Goal: Task Accomplishment & Management: Use online tool/utility

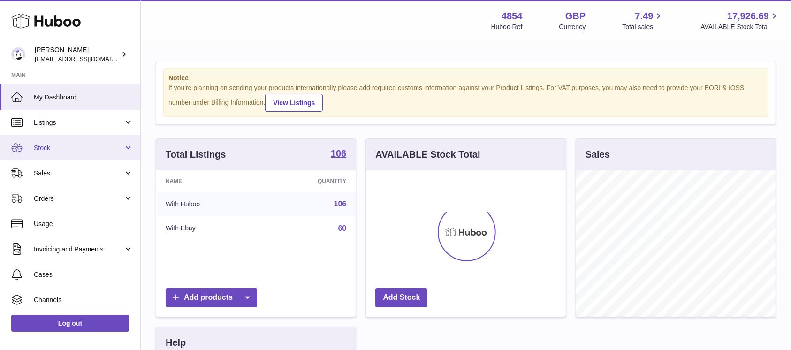
scroll to position [146, 199]
click at [101, 158] on link "Stock" at bounding box center [70, 147] width 140 height 25
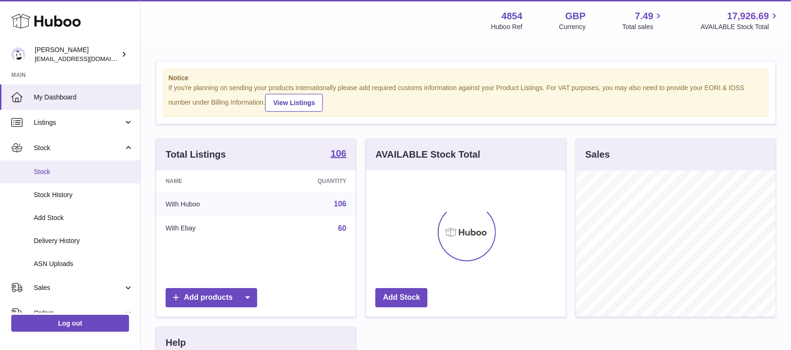
drag, startPoint x: 108, startPoint y: 152, endPoint x: 107, endPoint y: 164, distance: 12.2
click at [108, 152] on link "Stock" at bounding box center [70, 147] width 140 height 25
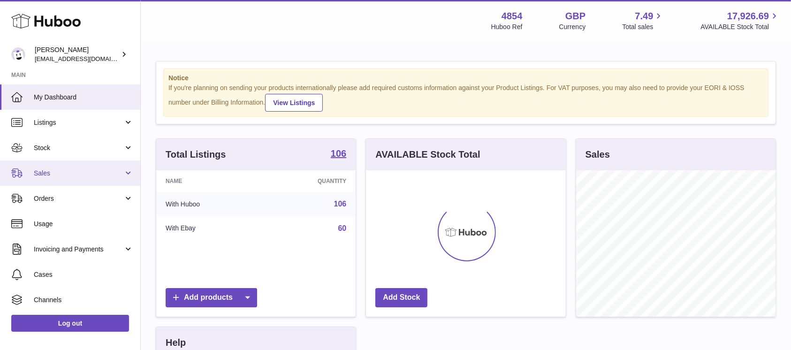
click at [97, 181] on link "Sales" at bounding box center [70, 172] width 140 height 25
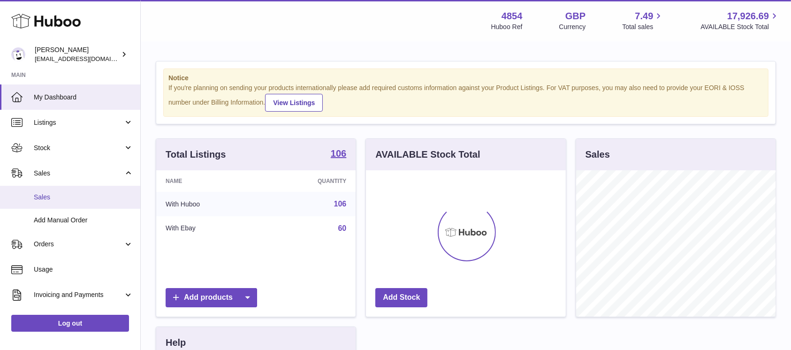
click at [92, 189] on link "Sales" at bounding box center [70, 197] width 140 height 23
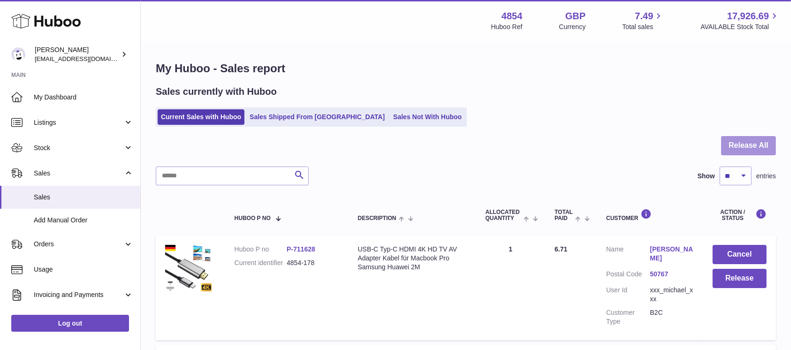
click at [741, 142] on button "Release All" at bounding box center [748, 145] width 55 height 19
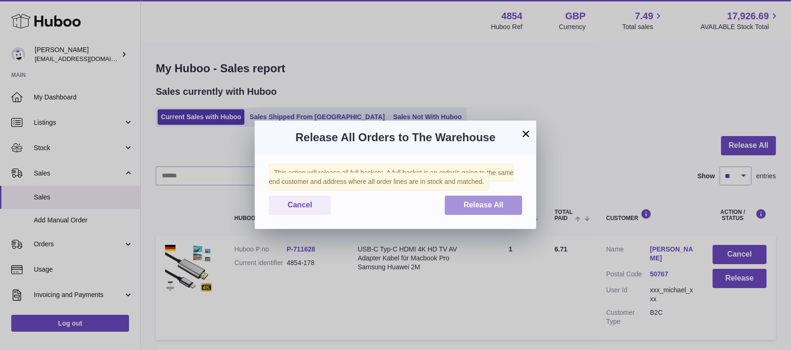
click at [458, 208] on button "Release All" at bounding box center [483, 205] width 77 height 19
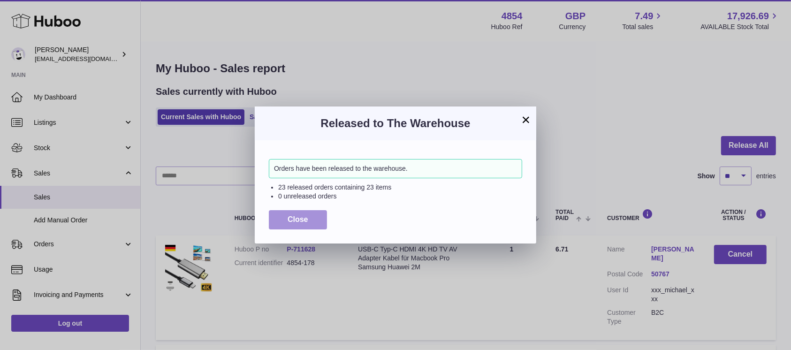
click at [276, 228] on button "Close" at bounding box center [298, 219] width 58 height 19
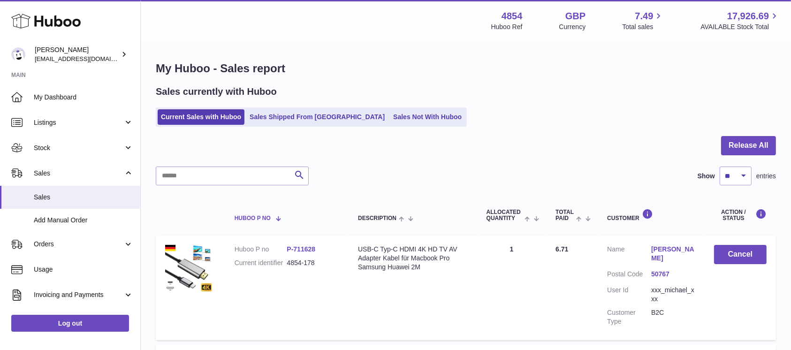
click at [297, 219] on div "Huboo P no" at bounding box center [287, 218] width 105 height 8
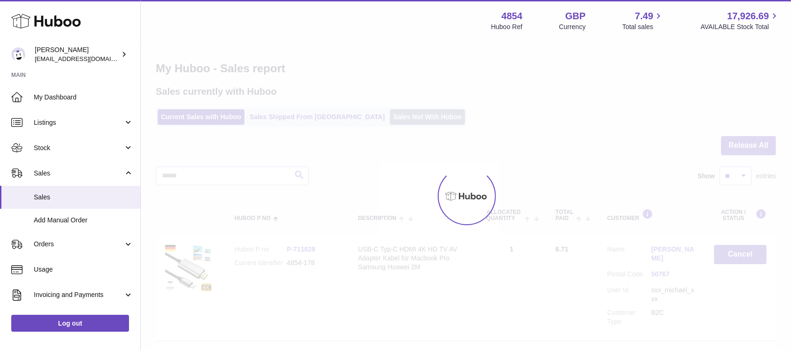
click at [390, 119] on link "Sales Not With Huboo" at bounding box center [427, 116] width 75 height 15
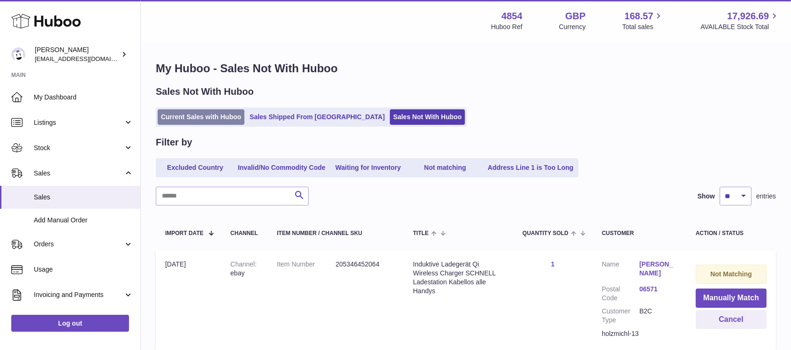
click at [217, 120] on link "Current Sales with Huboo" at bounding box center [201, 116] width 87 height 15
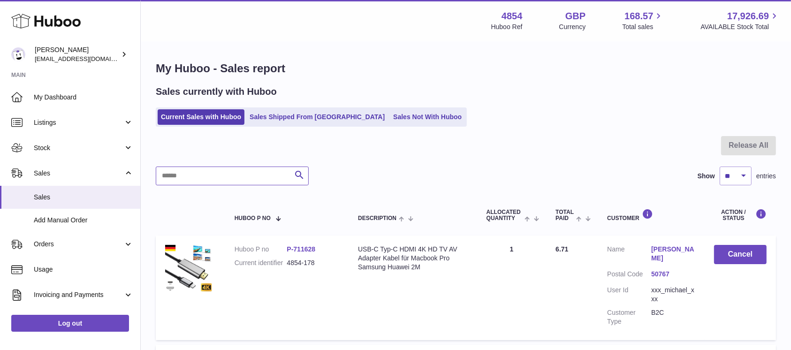
click at [222, 171] on input "text" at bounding box center [232, 176] width 153 height 19
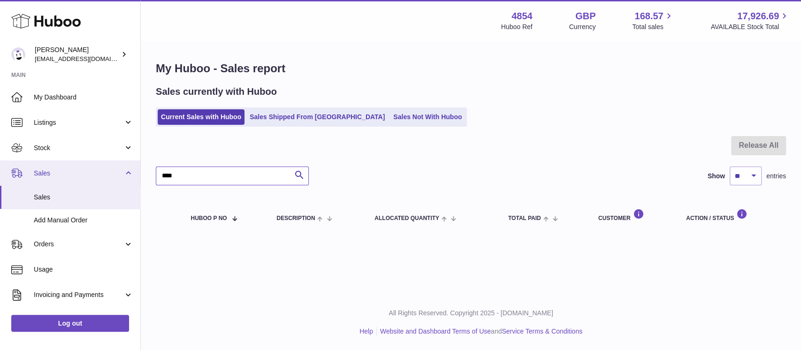
drag, startPoint x: 123, startPoint y: 169, endPoint x: 118, endPoint y: 169, distance: 5.2
click at [118, 169] on div "Huboo Dimitrios Leotsarakos jimleo21@yahoo.gr Main My Dashboard Listings Not wi…" at bounding box center [400, 175] width 801 height 350
type input "*"
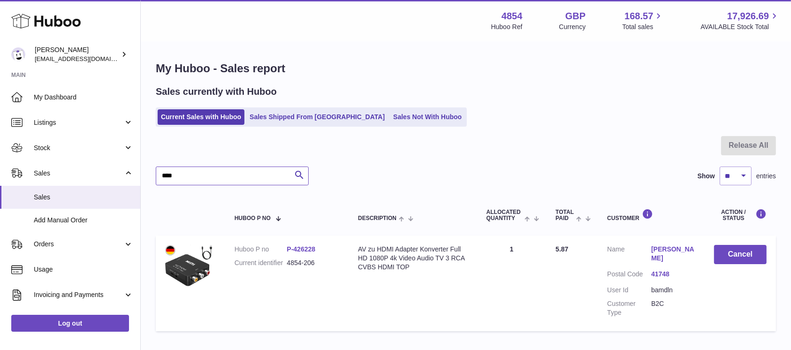
type input "****"
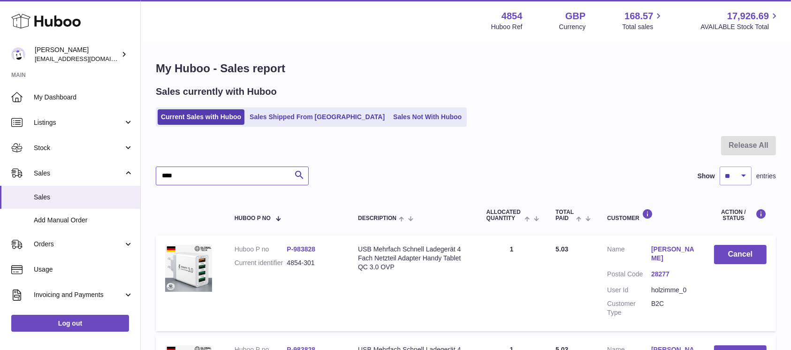
drag, startPoint x: 222, startPoint y: 174, endPoint x: 146, endPoint y: 174, distance: 75.5
click at [147, 174] on div "My Huboo - Sales report Sales currently with Huboo Current Sales with Huboo Sal…" at bounding box center [466, 353] width 650 height 622
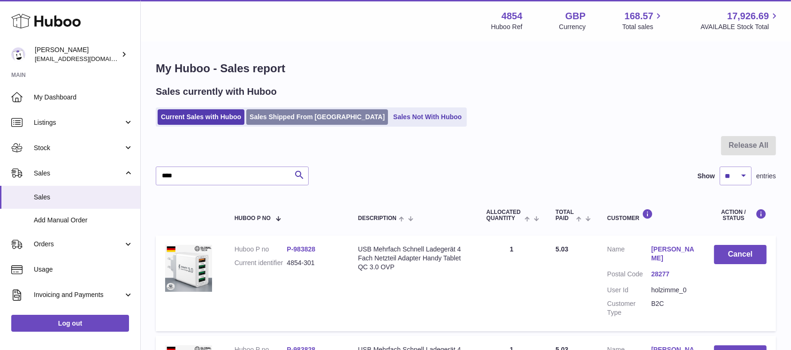
click at [293, 122] on link "Sales Shipped From [GEOGRAPHIC_DATA]" at bounding box center [317, 116] width 142 height 15
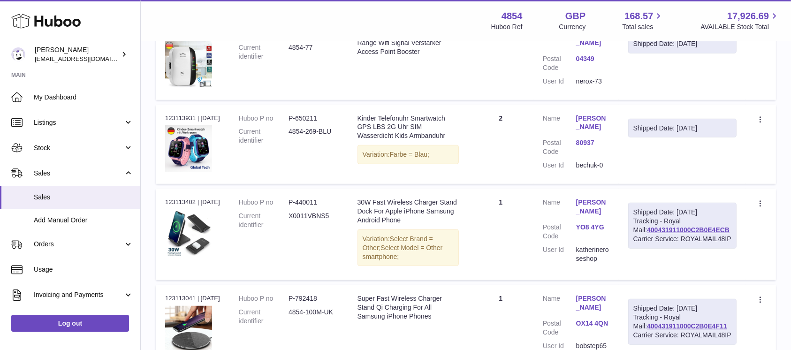
scroll to position [517, 0]
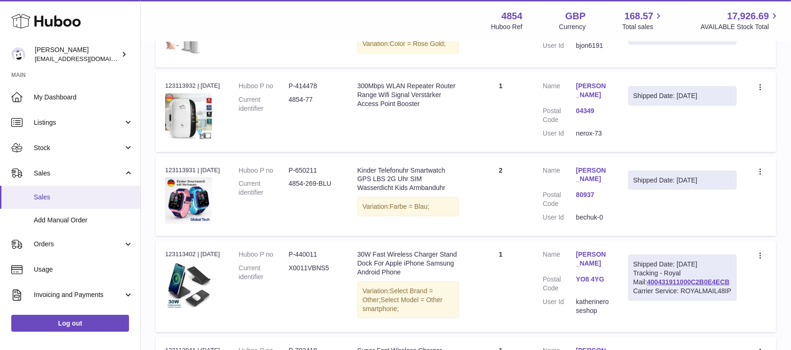
click at [73, 196] on span "Sales" at bounding box center [83, 197] width 99 height 9
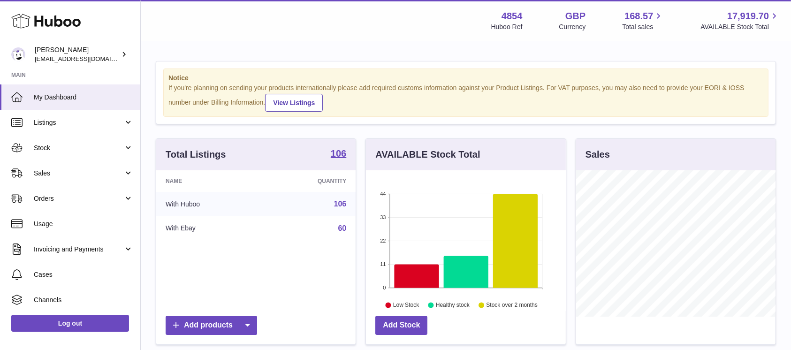
scroll to position [146, 199]
click at [94, 177] on span "Sales" at bounding box center [79, 173] width 90 height 9
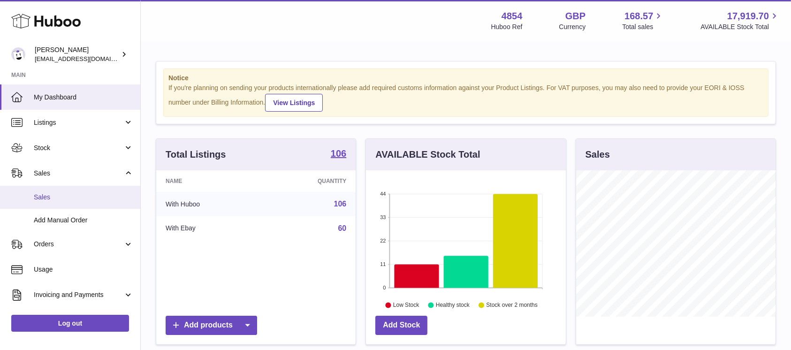
click at [81, 195] on span "Sales" at bounding box center [83, 197] width 99 height 9
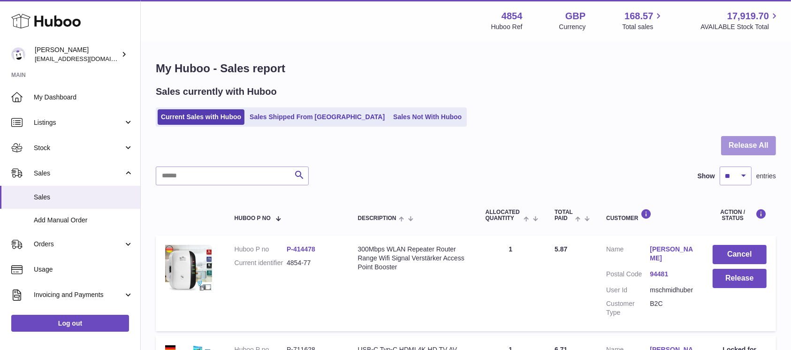
click at [761, 139] on button "Release All" at bounding box center [748, 145] width 55 height 19
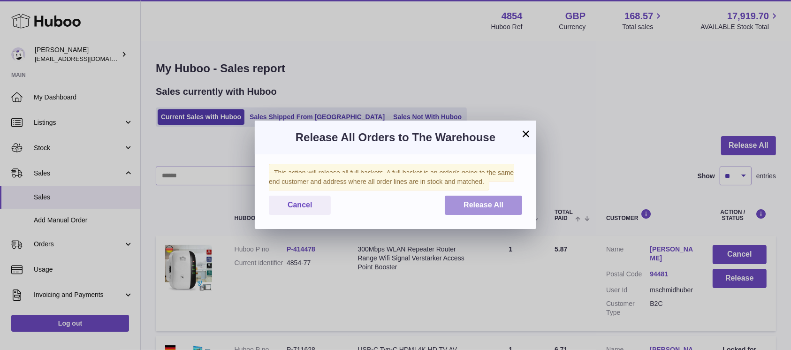
click at [475, 209] on button "Release All" at bounding box center [483, 205] width 77 height 19
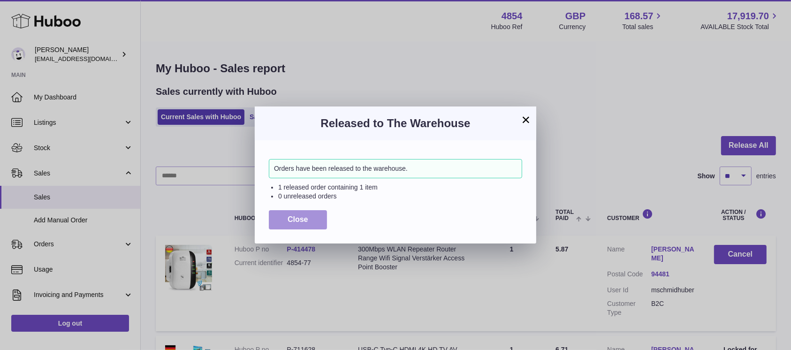
click at [312, 224] on button "Close" at bounding box center [298, 219] width 58 height 19
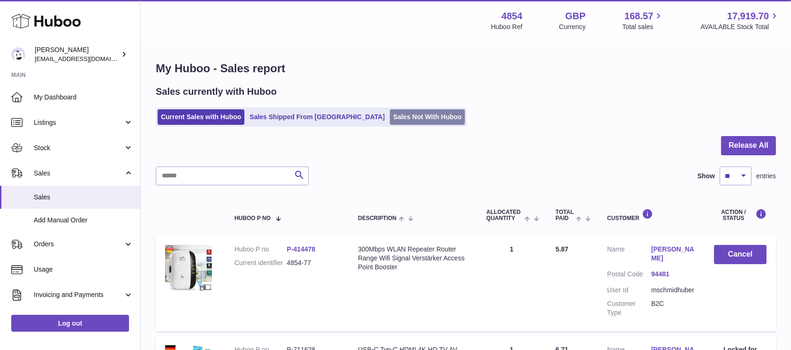
click at [390, 118] on link "Sales Not With Huboo" at bounding box center [427, 116] width 75 height 15
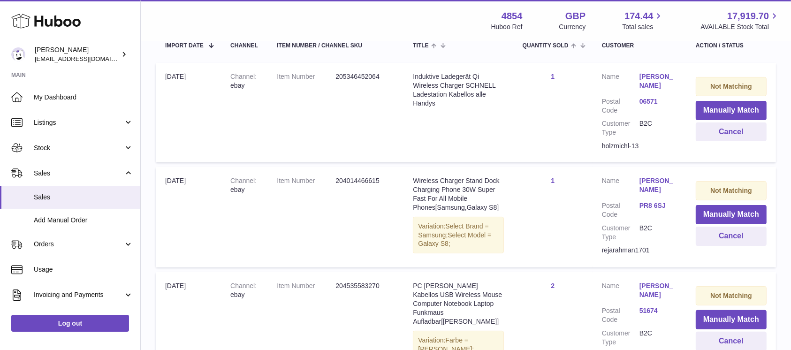
scroll to position [125, 0]
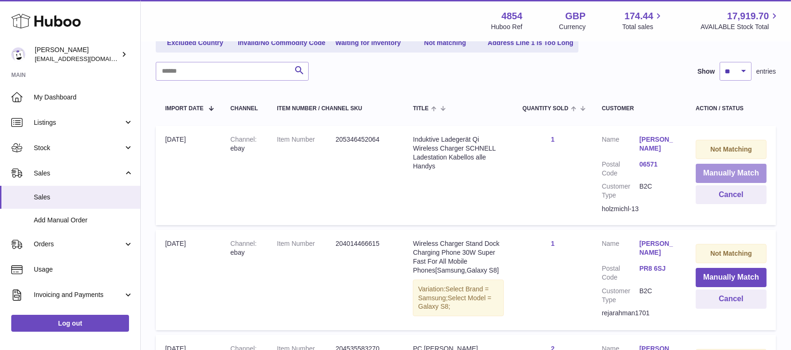
click at [719, 173] on button "Manually Match" at bounding box center [731, 173] width 71 height 19
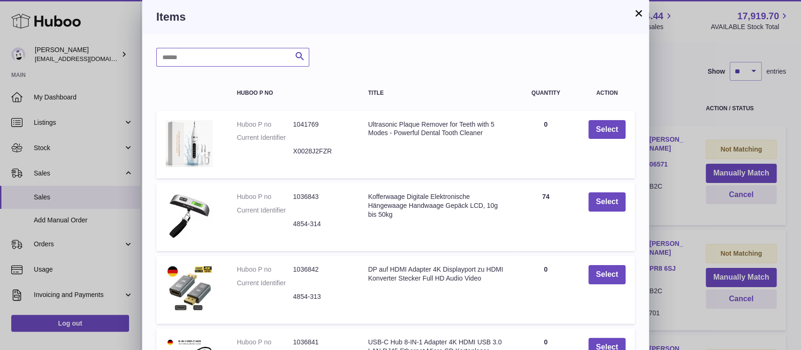
click at [217, 56] on input "text" at bounding box center [232, 57] width 153 height 19
type input "*****"
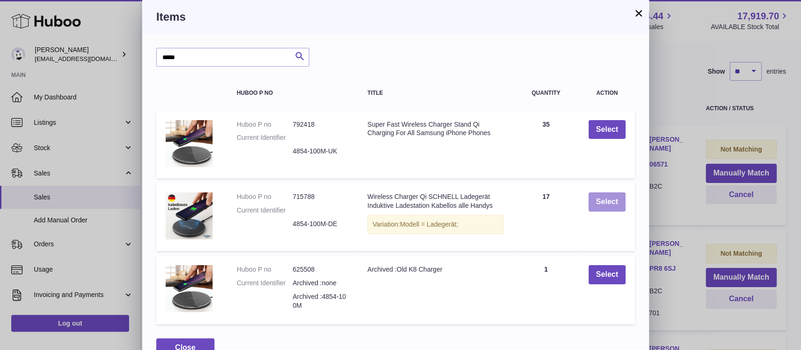
click at [611, 205] on button "Select" at bounding box center [606, 201] width 37 height 19
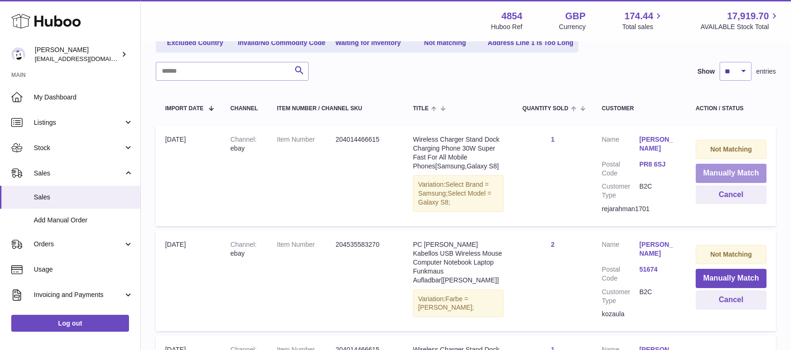
click at [714, 168] on button "Manually Match" at bounding box center [731, 173] width 71 height 19
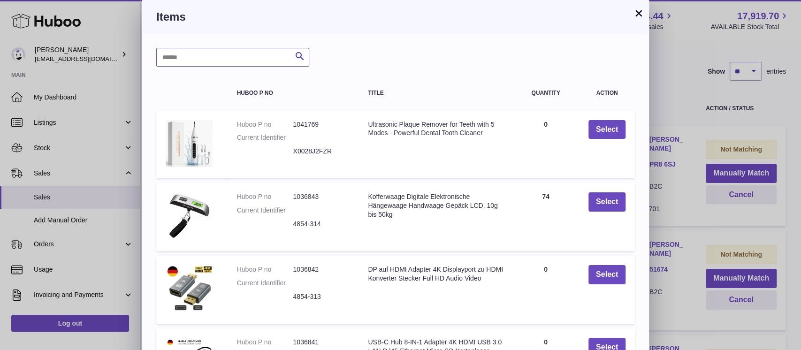
click at [241, 52] on input "text" at bounding box center [232, 57] width 153 height 19
type input "*****"
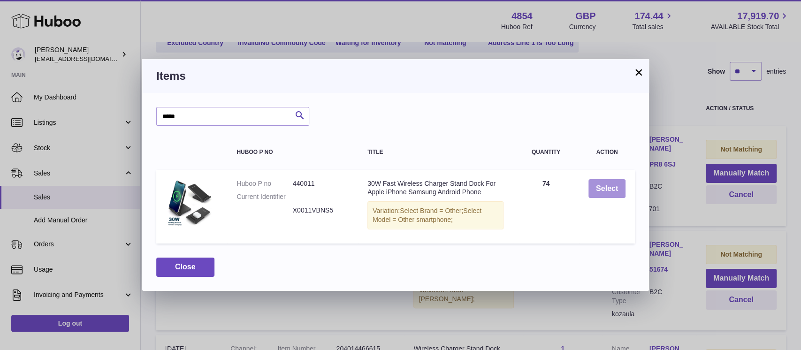
click at [602, 189] on button "Select" at bounding box center [606, 188] width 37 height 19
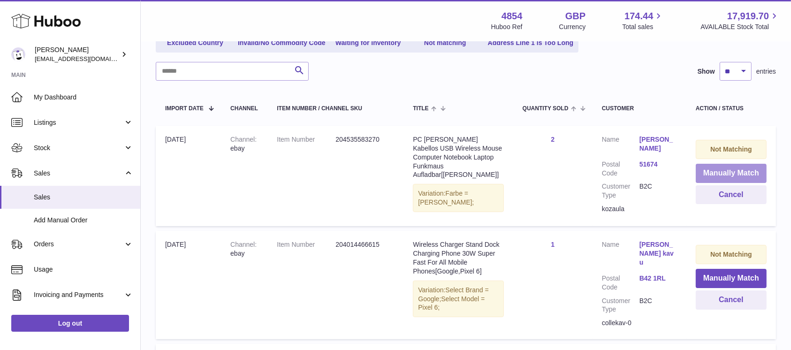
click at [707, 171] on button "Manually Match" at bounding box center [731, 173] width 71 height 19
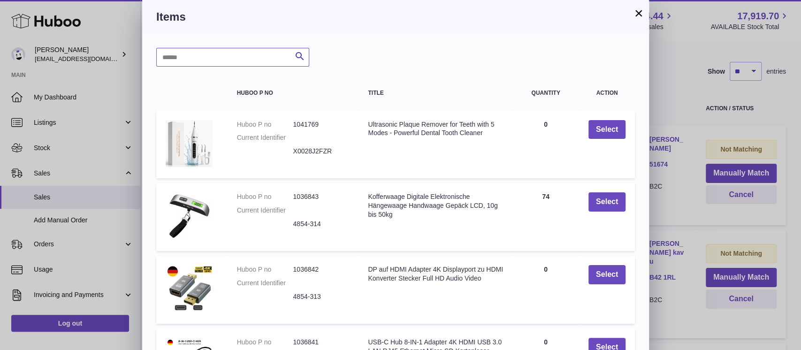
click at [245, 66] on input "text" at bounding box center [232, 57] width 153 height 19
type input "*****"
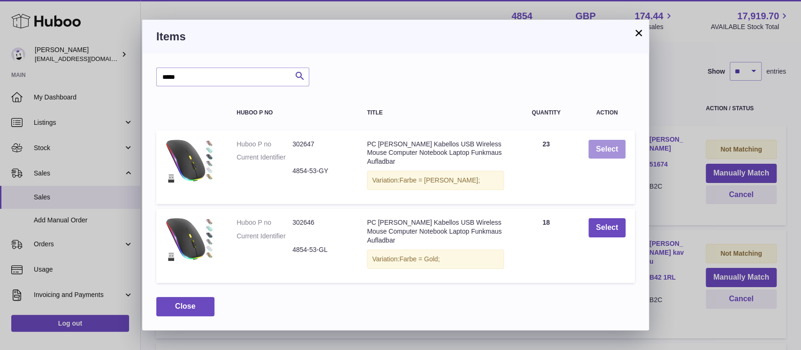
click at [602, 148] on button "Select" at bounding box center [606, 149] width 37 height 19
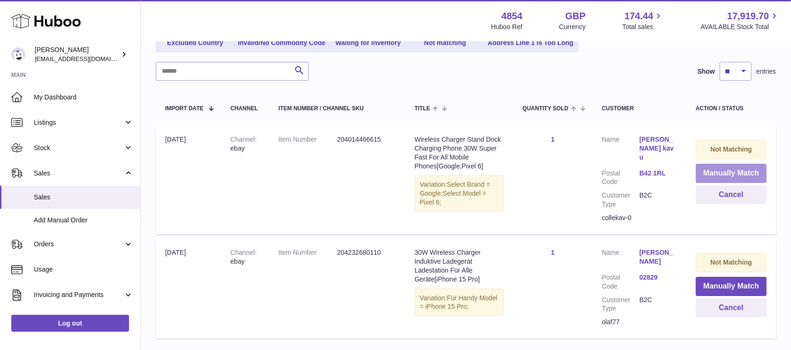
click at [698, 170] on button "Manually Match" at bounding box center [731, 173] width 71 height 19
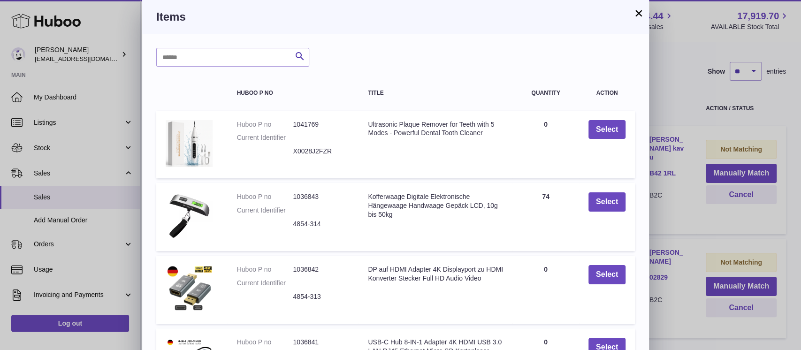
click at [228, 69] on div "Search Huboo P no Title Quantity Action Huboo P no 1041769 Current Identifier X…" at bounding box center [395, 283] width 507 height 499
click at [226, 65] on input "text" at bounding box center [232, 57] width 153 height 19
type input "*****"
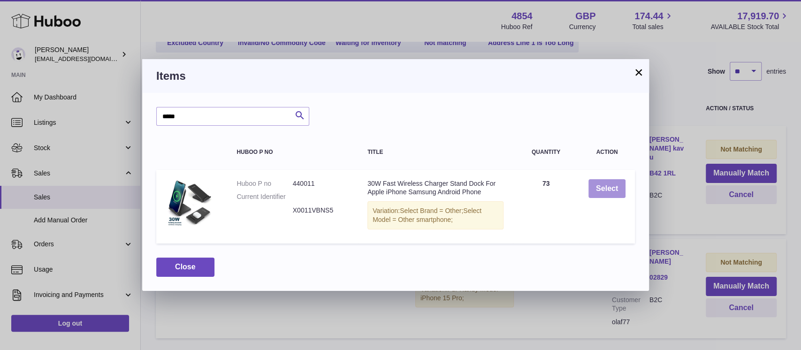
click at [605, 186] on button "Select" at bounding box center [606, 188] width 37 height 19
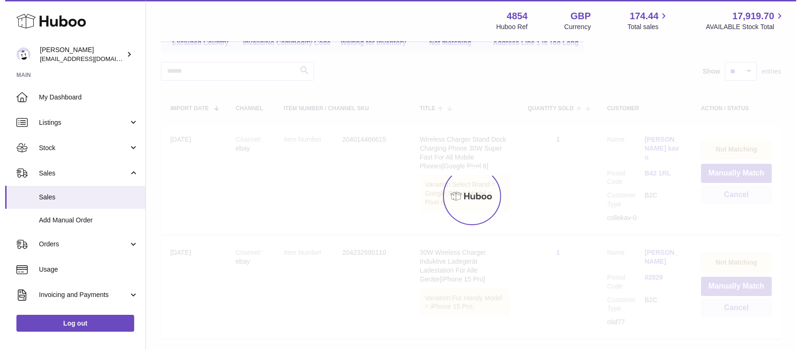
scroll to position [78, 0]
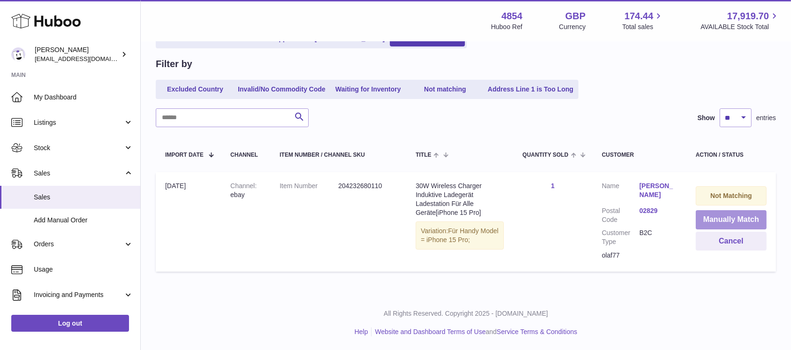
click at [719, 219] on button "Manually Match" at bounding box center [731, 219] width 71 height 19
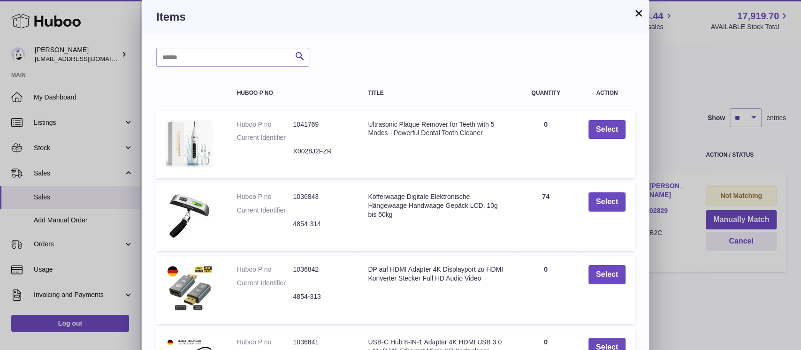
click at [637, 10] on button "×" at bounding box center [638, 13] width 11 height 11
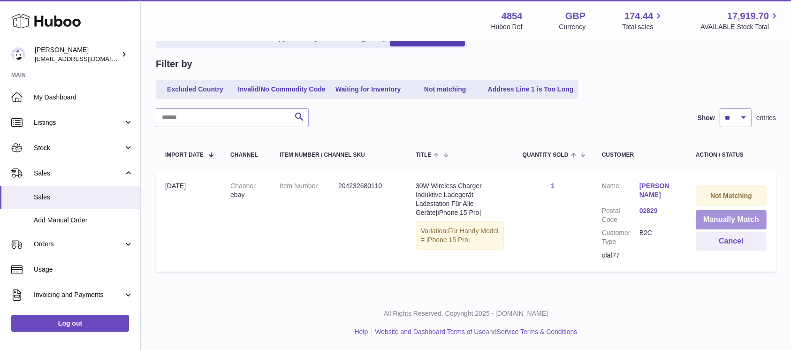
click at [724, 218] on button "Manually Match" at bounding box center [731, 219] width 71 height 19
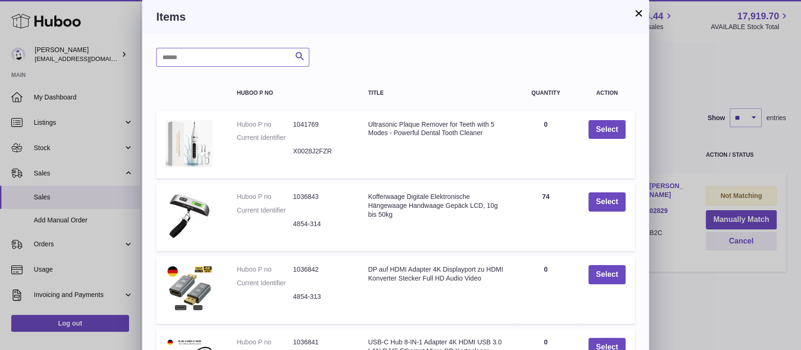
click at [270, 56] on input "text" at bounding box center [232, 57] width 153 height 19
type input "****"
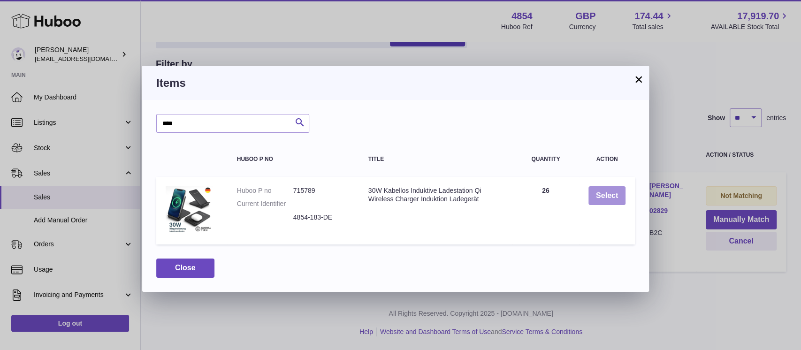
click at [604, 194] on button "Select" at bounding box center [606, 195] width 37 height 19
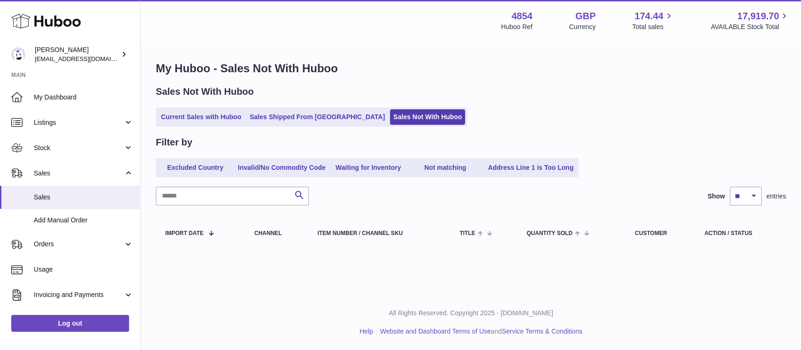
scroll to position [0, 0]
click at [199, 115] on link "Current Sales with Huboo" at bounding box center [201, 116] width 87 height 15
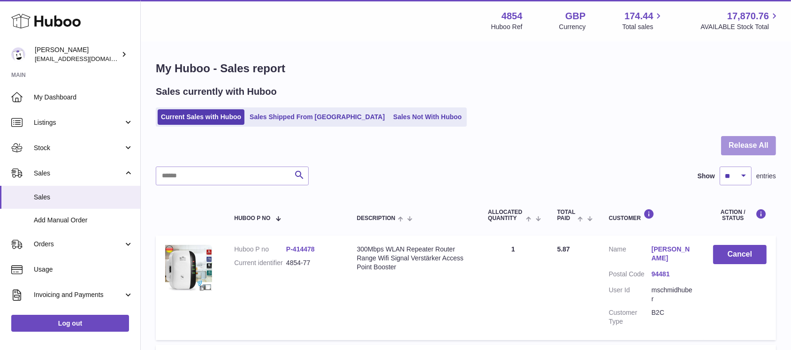
click at [742, 143] on button "Release All" at bounding box center [748, 145] width 55 height 19
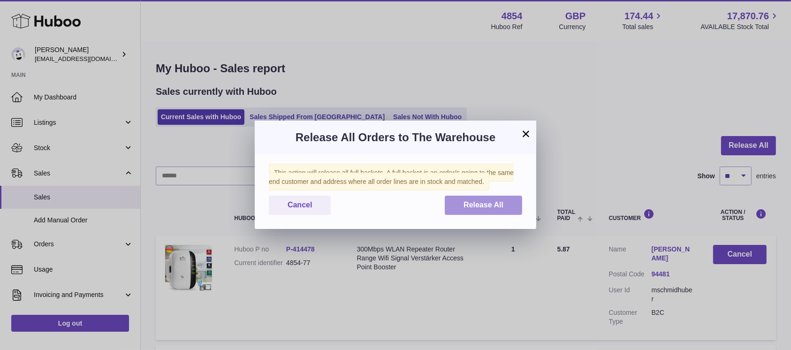
click at [485, 207] on span "Release All" at bounding box center [484, 205] width 40 height 8
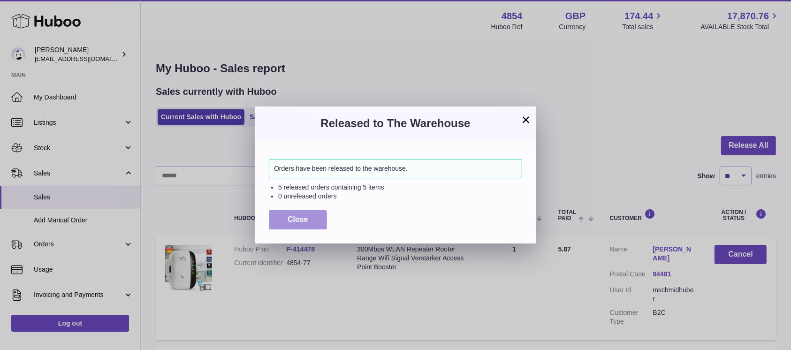
click at [308, 223] on button "Close" at bounding box center [298, 219] width 58 height 19
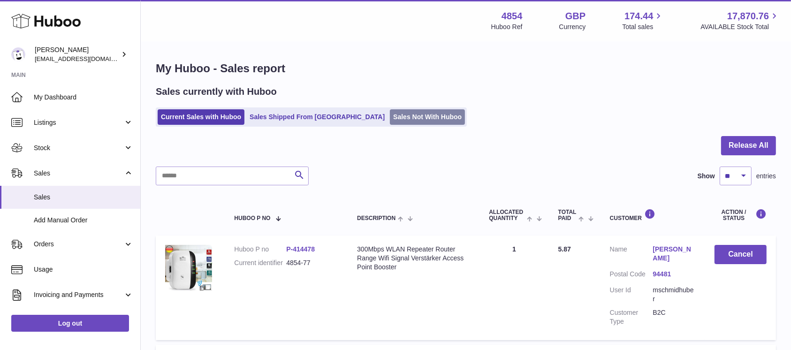
click at [390, 112] on link "Sales Not With Huboo" at bounding box center [427, 116] width 75 height 15
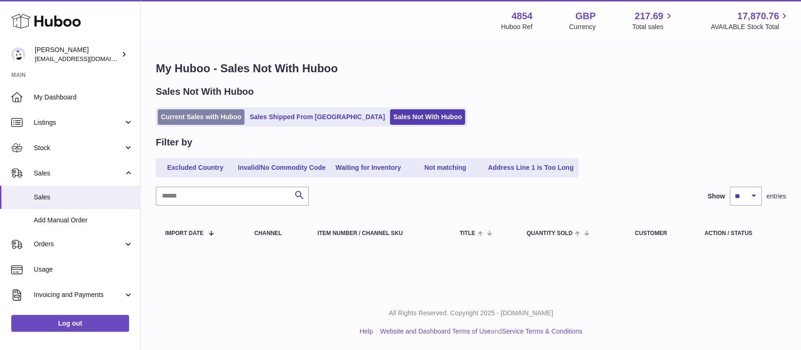
click at [206, 120] on link "Current Sales with Huboo" at bounding box center [201, 116] width 87 height 15
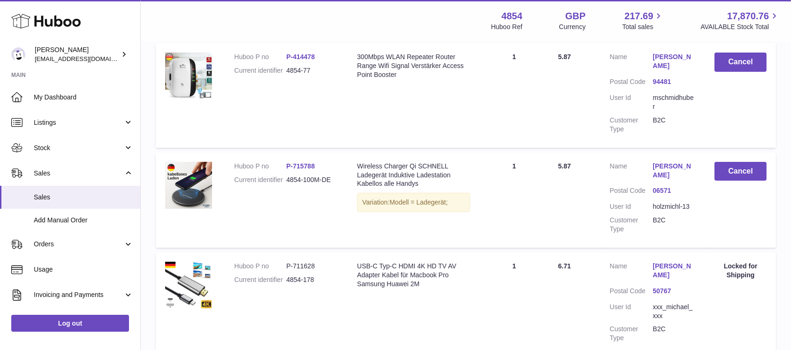
scroll to position [250, 0]
